Goal: Find specific page/section

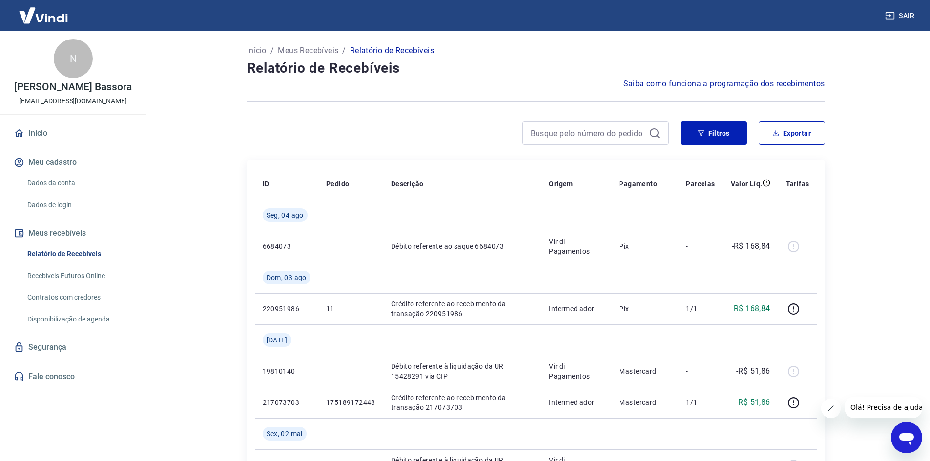
click at [79, 281] on link "Recebíveis Futuros Online" at bounding box center [78, 276] width 111 height 20
